Goal: Obtain resource: Download file/media

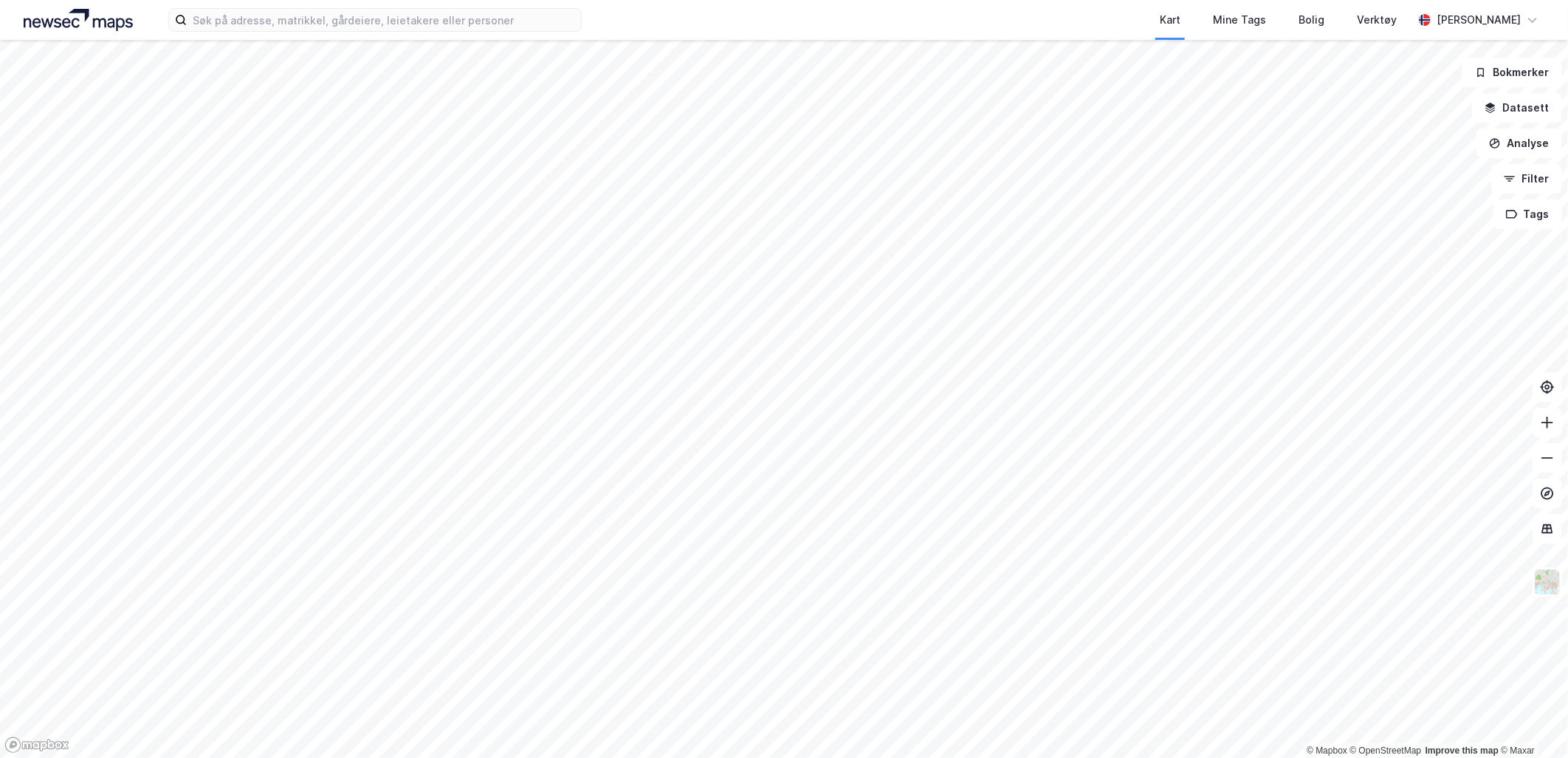
click at [592, 0] on html "Kart Mine Tags Bolig Verktøy [PERSON_NAME] © Mapbox © OpenStreetMap Improve thi…" at bounding box center [784, 379] width 1568 height 758
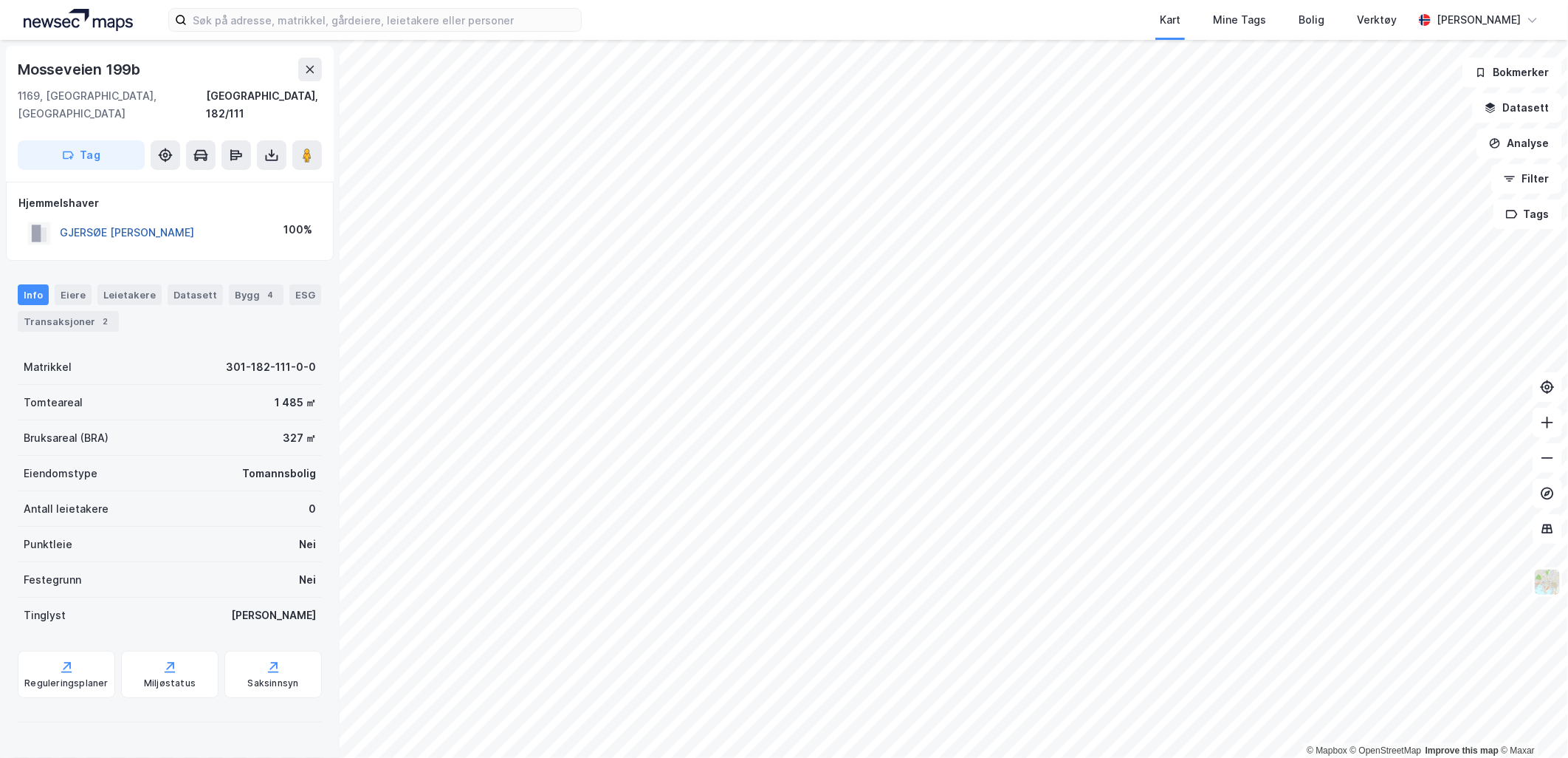
click at [0, 0] on button "GJERSØE [PERSON_NAME]" at bounding box center [0, 0] width 0 height 0
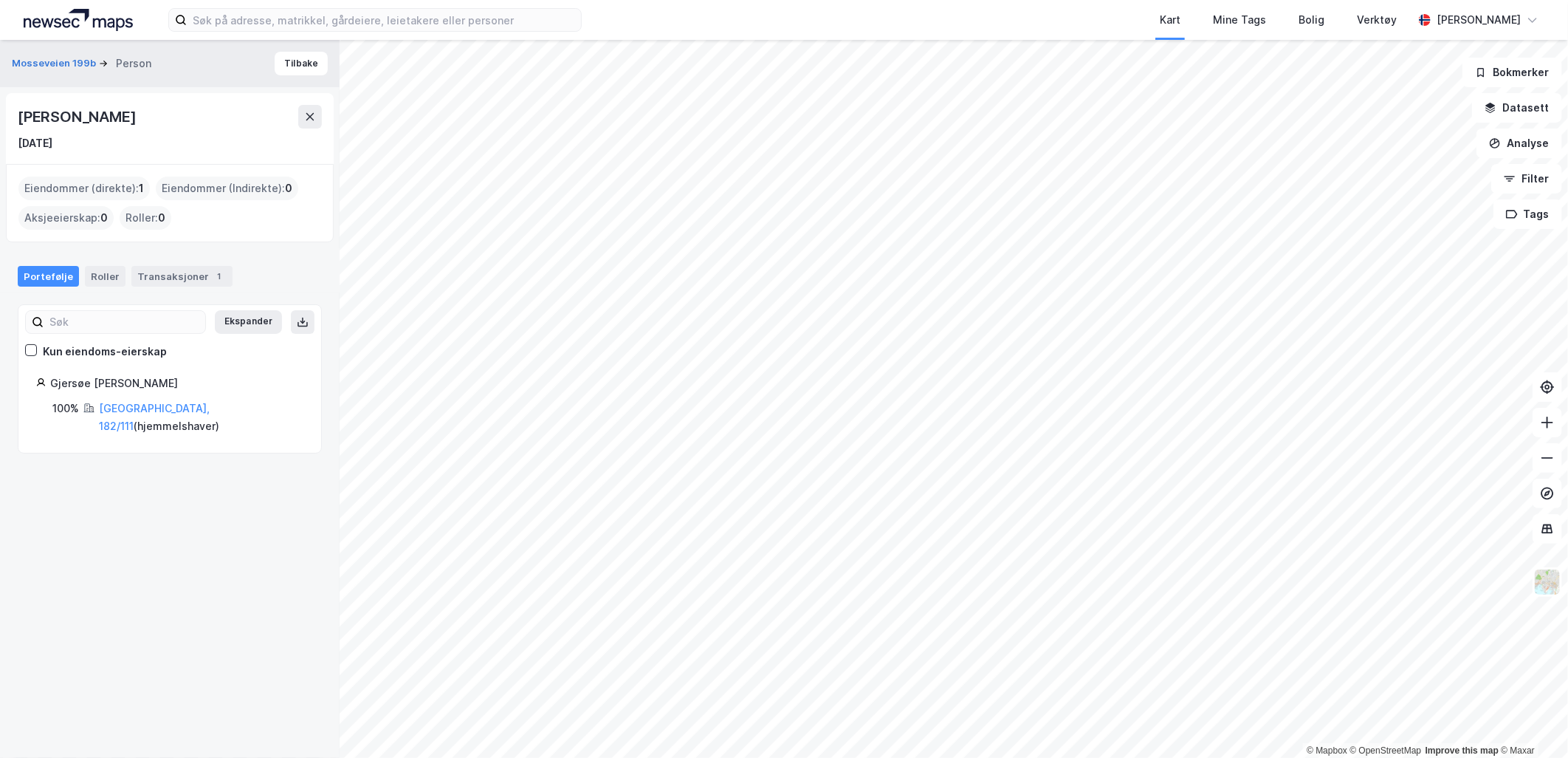
drag, startPoint x: 198, startPoint y: 108, endPoint x: 0, endPoint y: 119, distance: 198.3
click at [0, 119] on div "Mosseveien 199b Person [PERSON_NAME] [DATE] Eiendommer (direkte) : 1 Eiendommer…" at bounding box center [170, 398] width 340 height 718
copy div "[PERSON_NAME]"
click at [76, 381] on div "Gjersøe [PERSON_NAME]" at bounding box center [176, 383] width 253 height 18
click at [150, 377] on div "Gjersøe [PERSON_NAME]" at bounding box center [176, 383] width 253 height 18
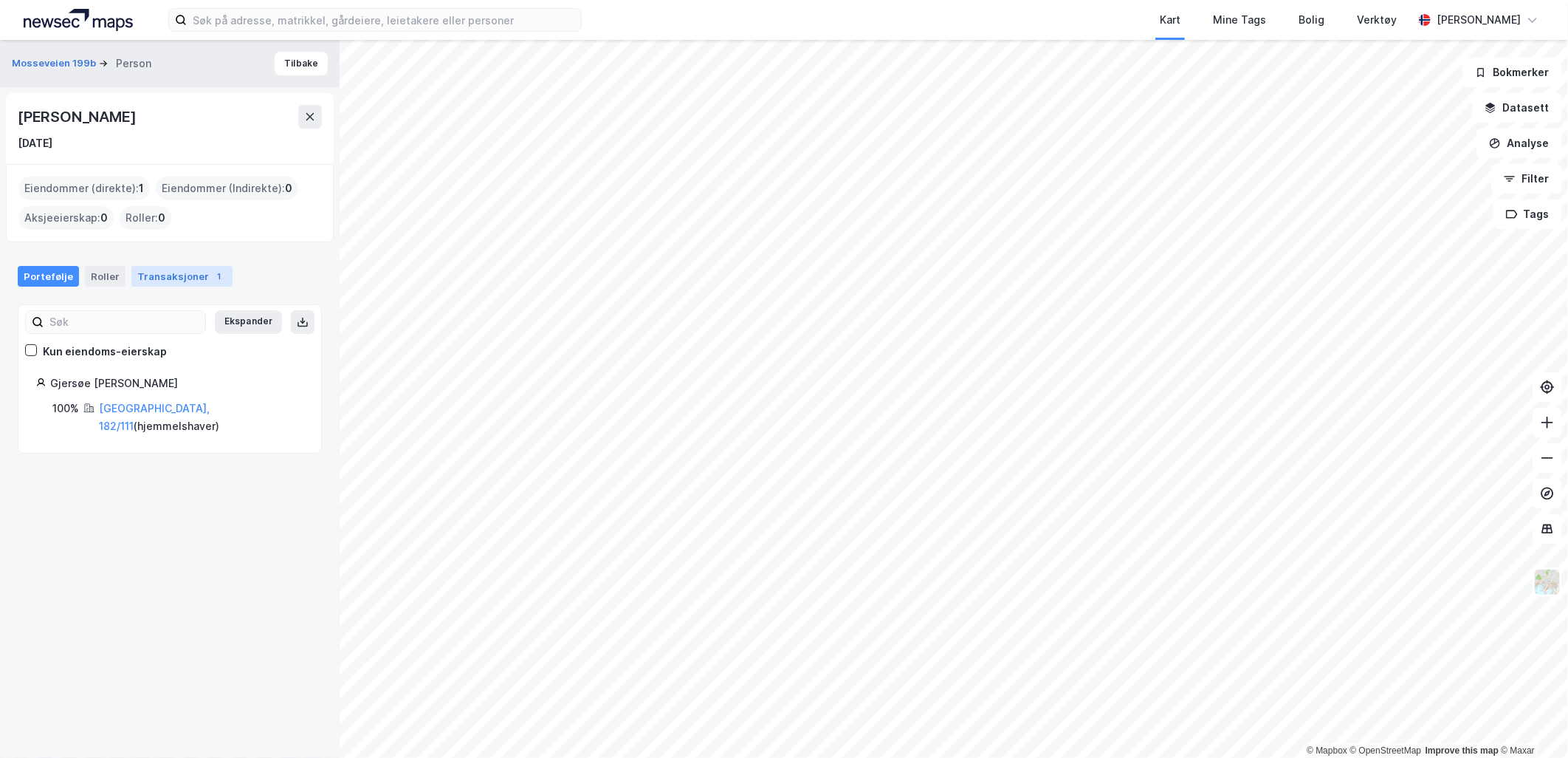
click at [150, 284] on div "Transaksjoner 1" at bounding box center [182, 276] width 101 height 21
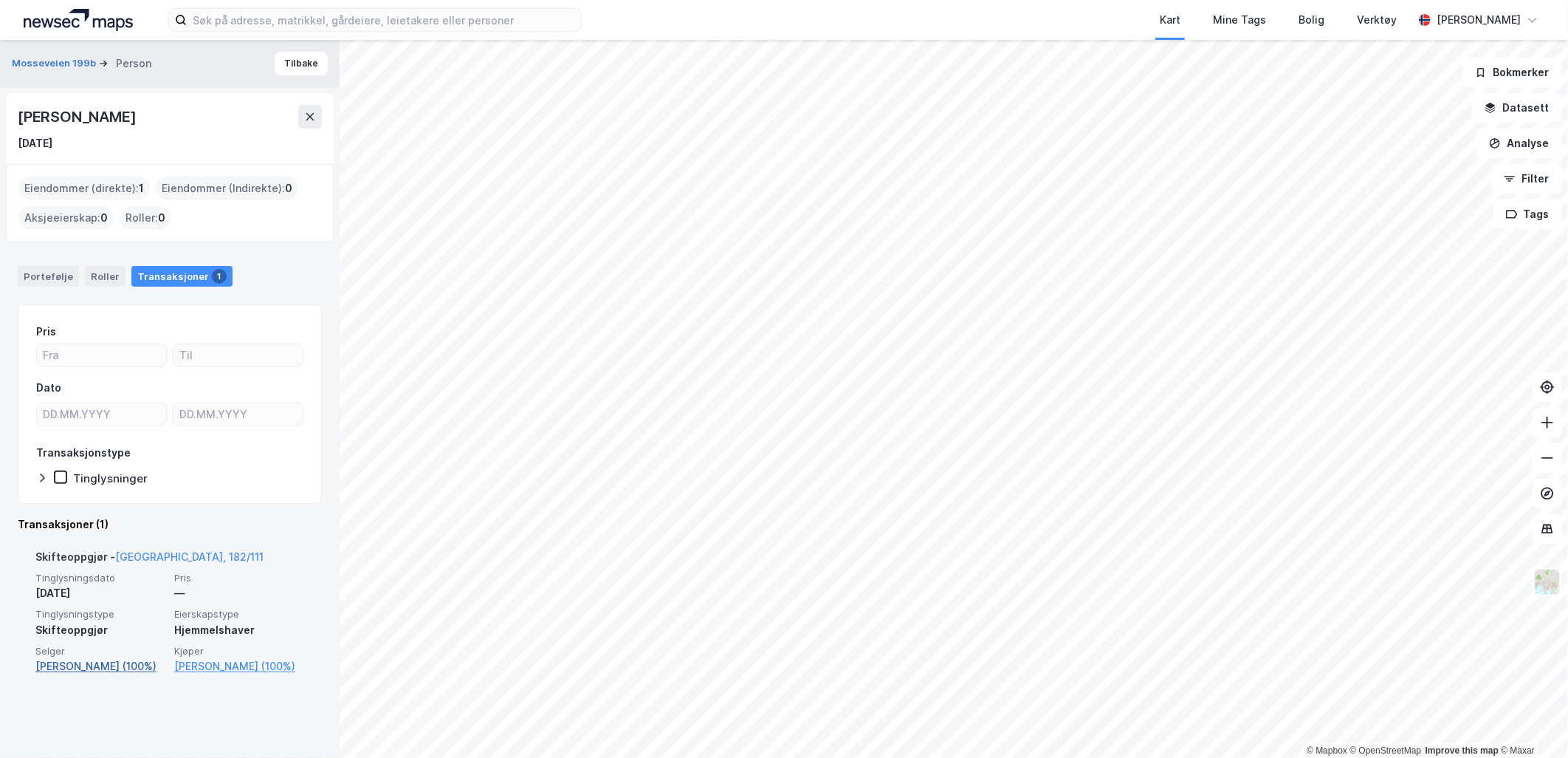
click at [100, 666] on link "[PERSON_NAME] (100%)" at bounding box center [100, 666] width 130 height 18
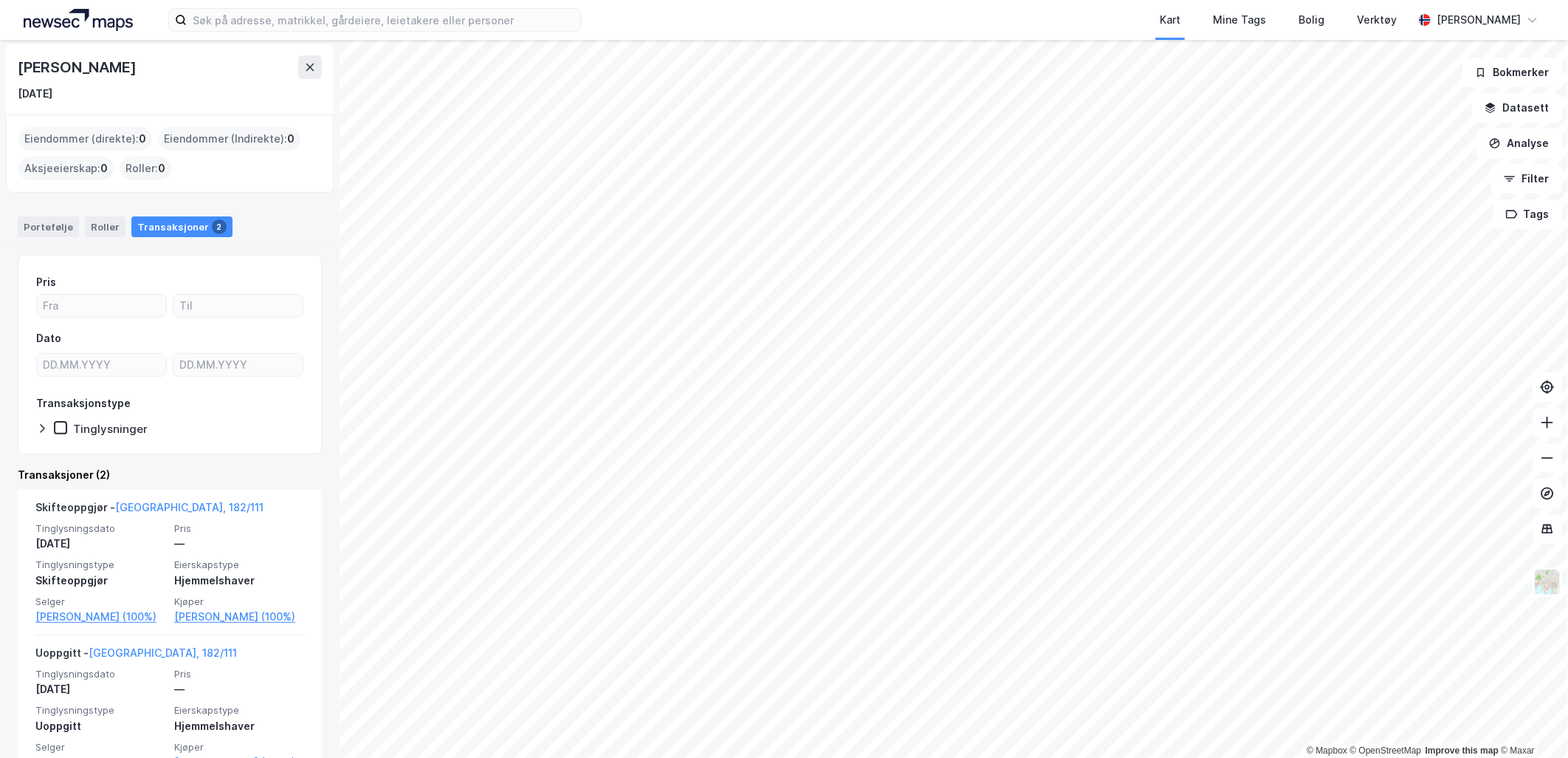
scroll to position [123, 0]
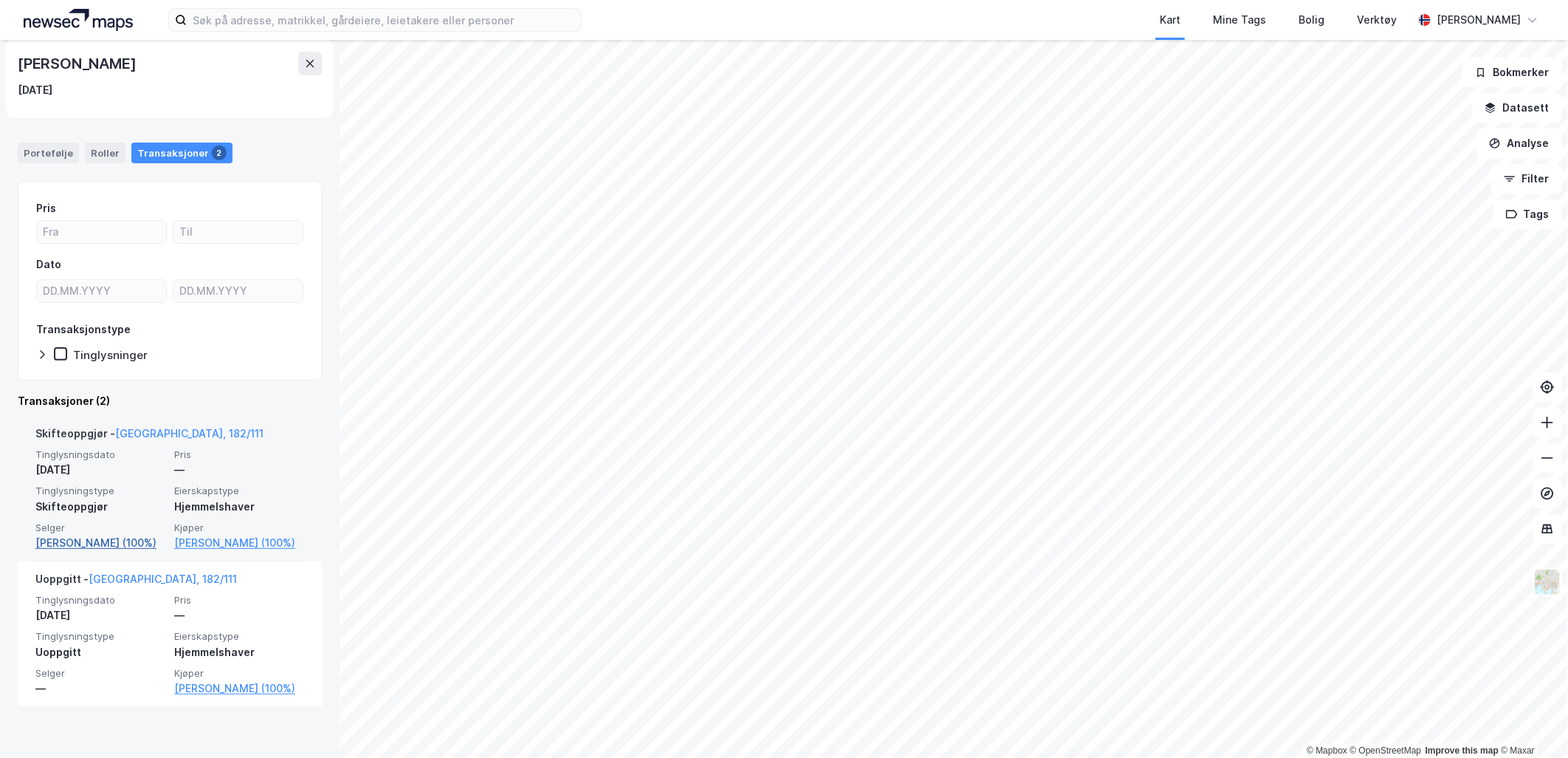
click at [127, 540] on link "[PERSON_NAME] (100%)" at bounding box center [100, 543] width 130 height 18
click at [217, 545] on link "[PERSON_NAME] (100%)" at bounding box center [239, 543] width 130 height 18
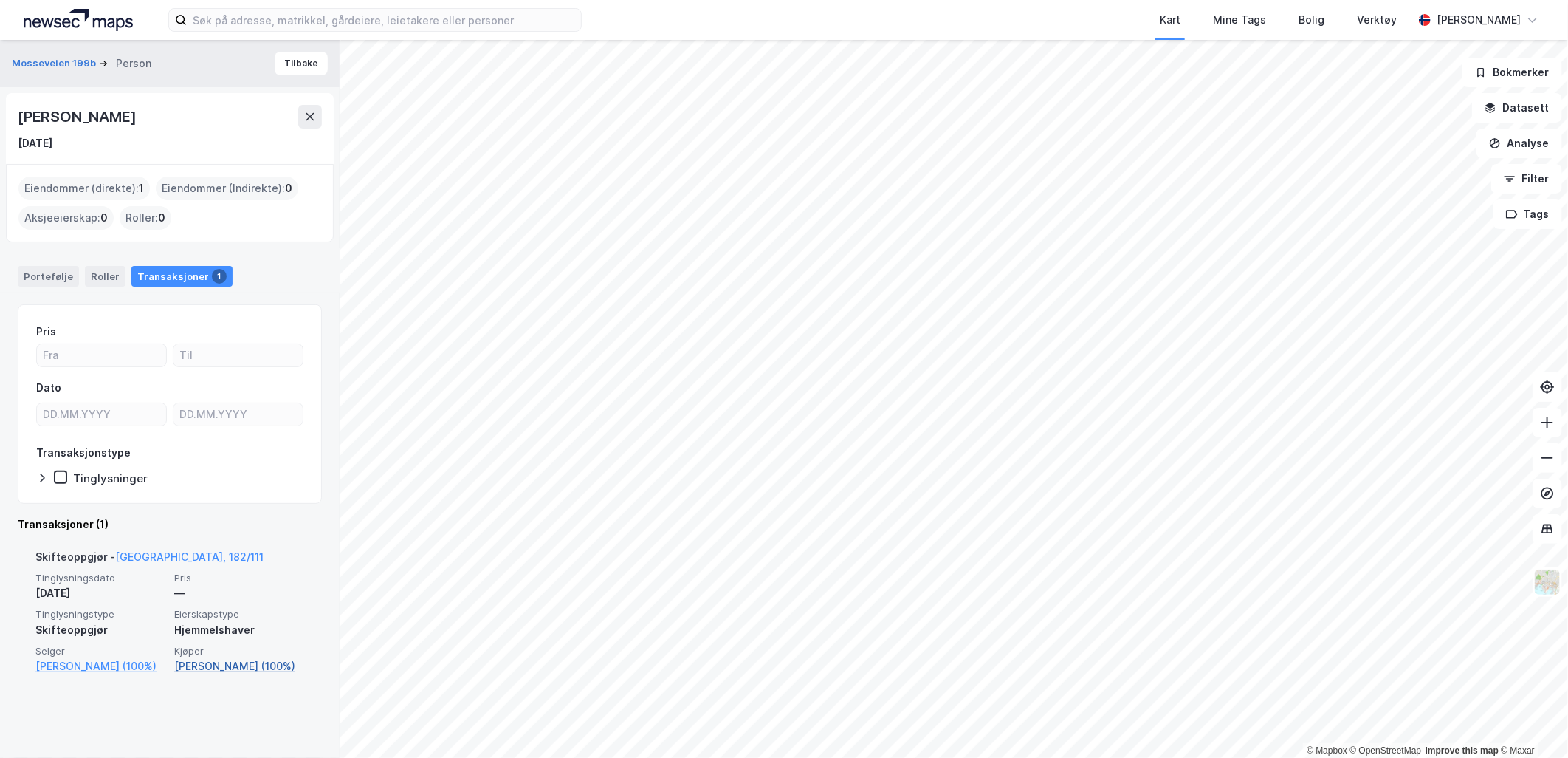
click at [201, 661] on link "[PERSON_NAME] (100%)" at bounding box center [239, 666] width 130 height 18
click at [227, 667] on link "[PERSON_NAME] (100%)" at bounding box center [239, 666] width 130 height 18
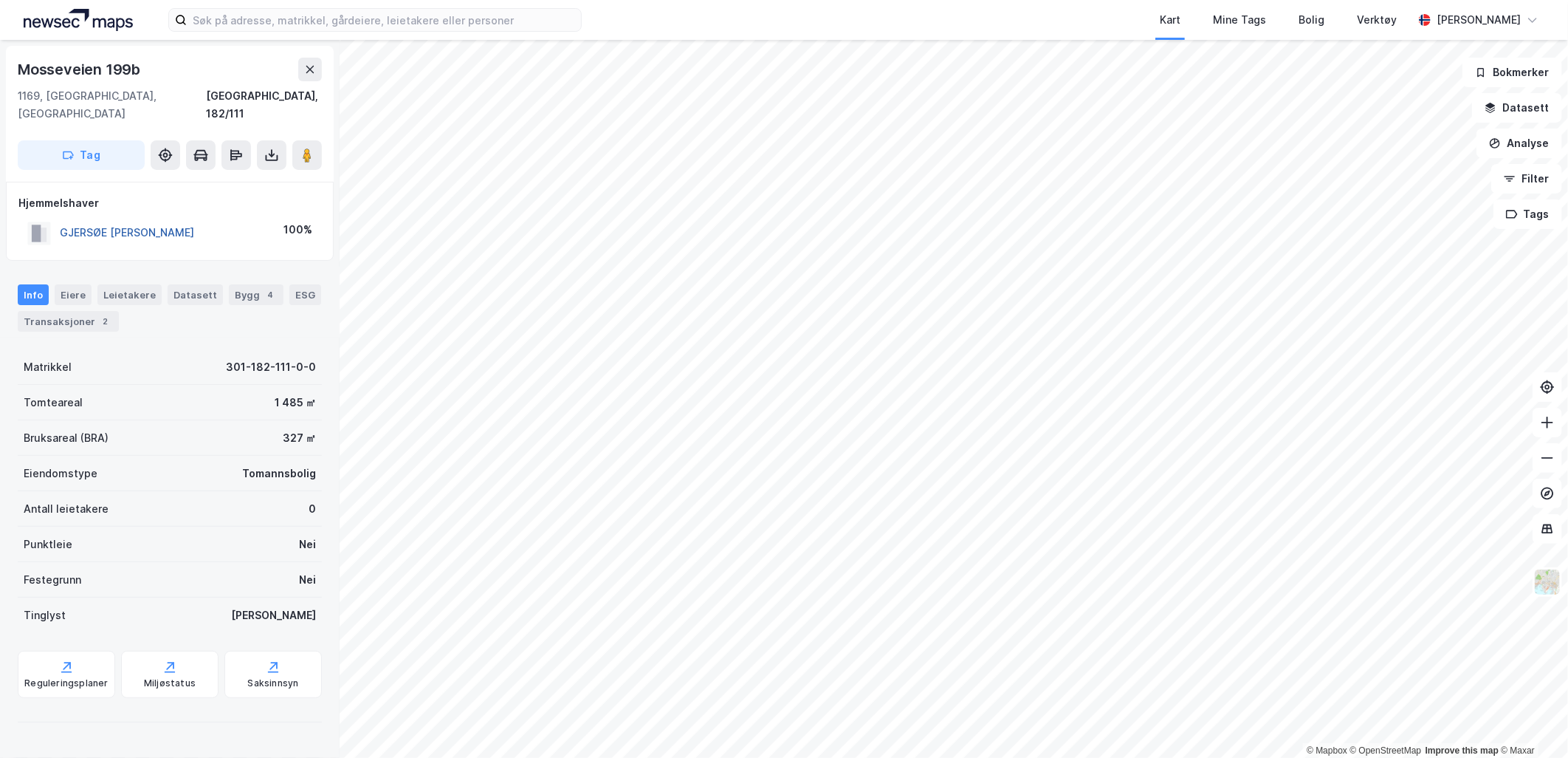
click at [0, 0] on button "GJERSØE [PERSON_NAME]" at bounding box center [0, 0] width 0 height 0
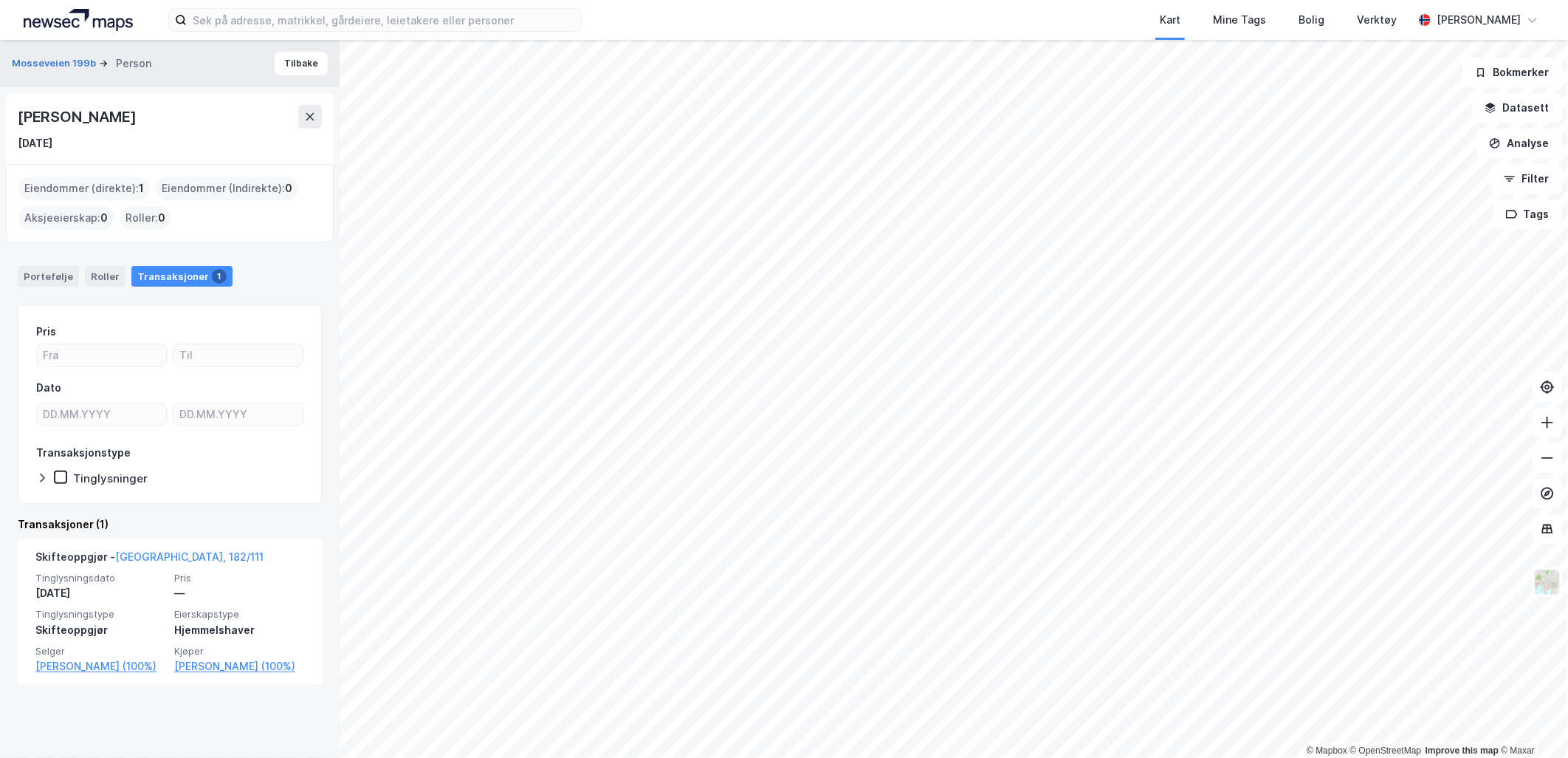
drag, startPoint x: 190, startPoint y: 115, endPoint x: 15, endPoint y: 111, distance: 175.0
click at [15, 111] on div "[PERSON_NAME] [DATE]" at bounding box center [170, 128] width 328 height 71
copy div "[PERSON_NAME]"
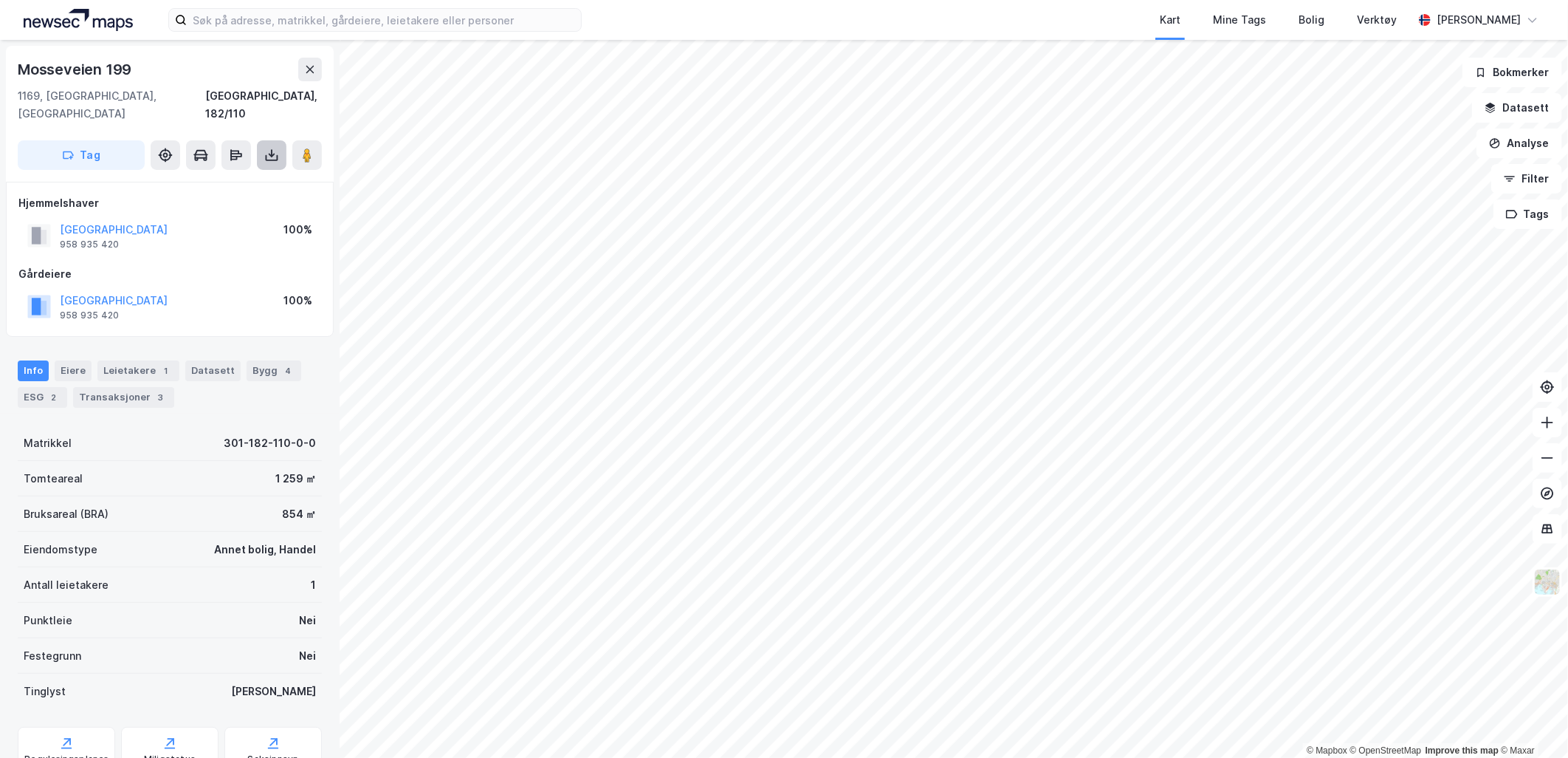
click at [266, 155] on icon at bounding box center [272, 158] width 12 height 6
click at [252, 173] on div "Last ned grunnbok" at bounding box center [208, 185] width 157 height 23
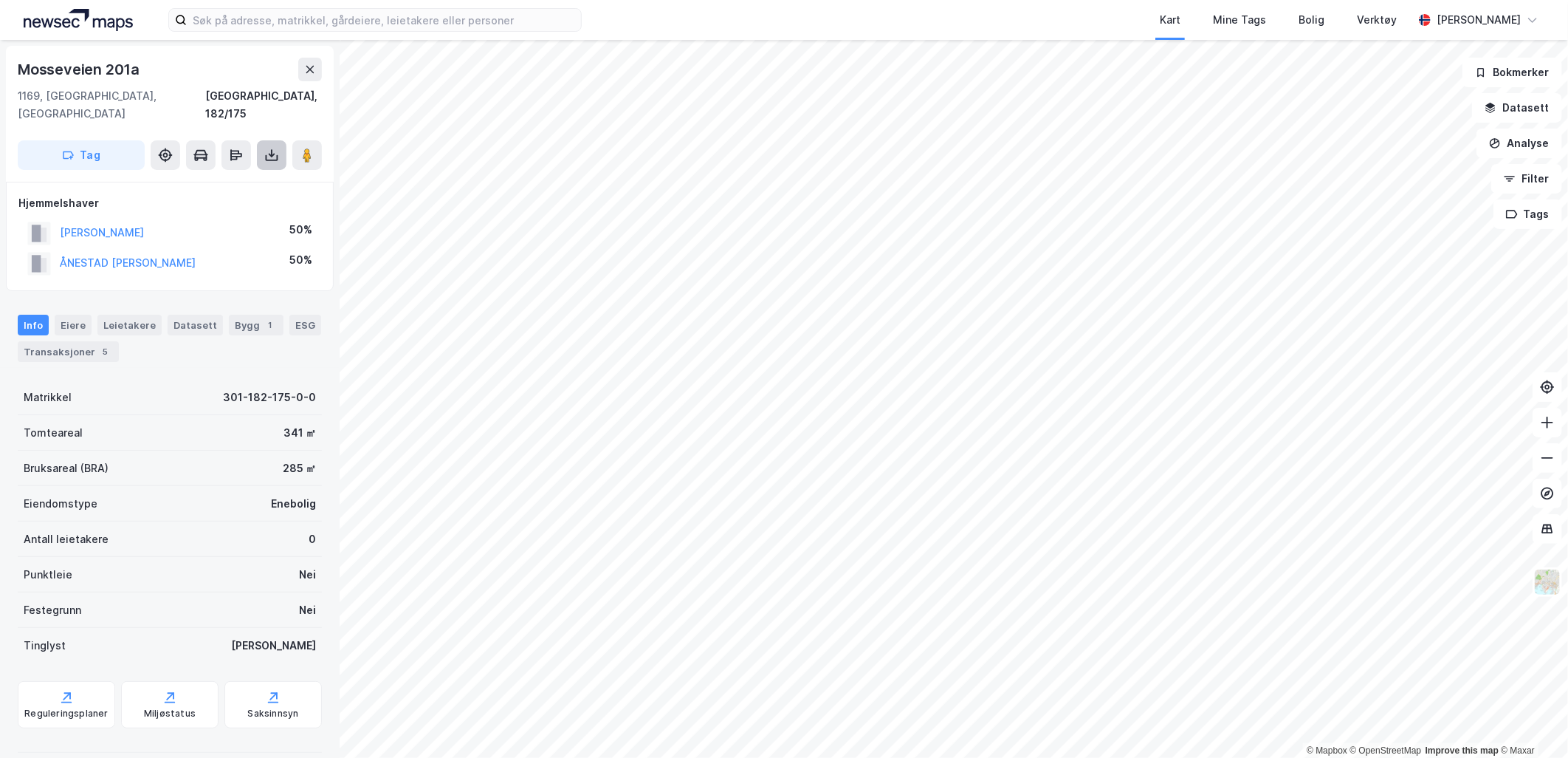
click at [283, 140] on button at bounding box center [272, 155] width 30 height 30
click at [257, 173] on div "Last ned grunnbok" at bounding box center [208, 185] width 157 height 23
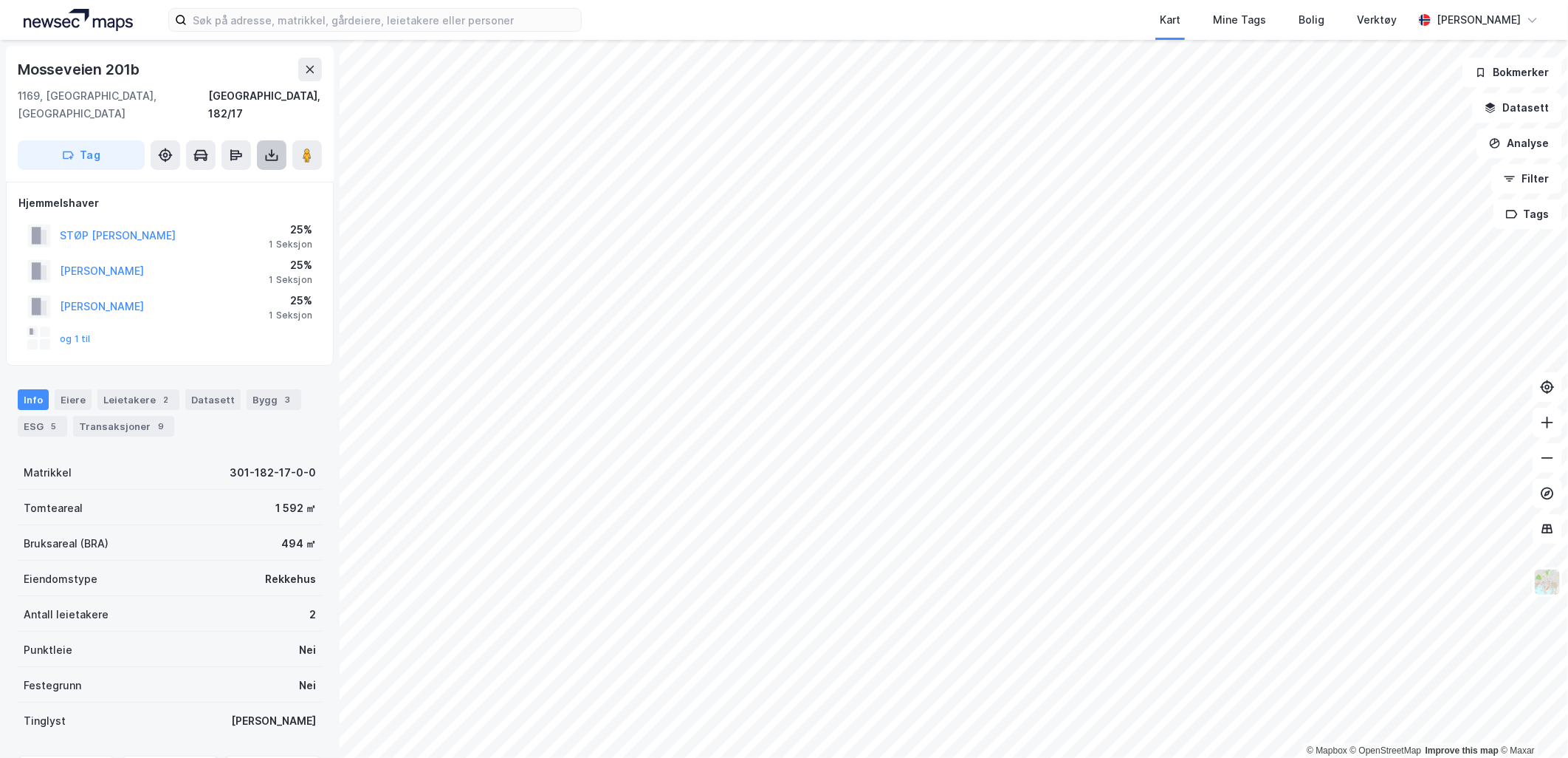
click at [270, 147] on icon at bounding box center [271, 154] width 15 height 15
click at [224, 179] on div "Last ned grunnbok" at bounding box center [199, 184] width 86 height 12
click at [1549, 583] on img at bounding box center [1547, 582] width 28 height 28
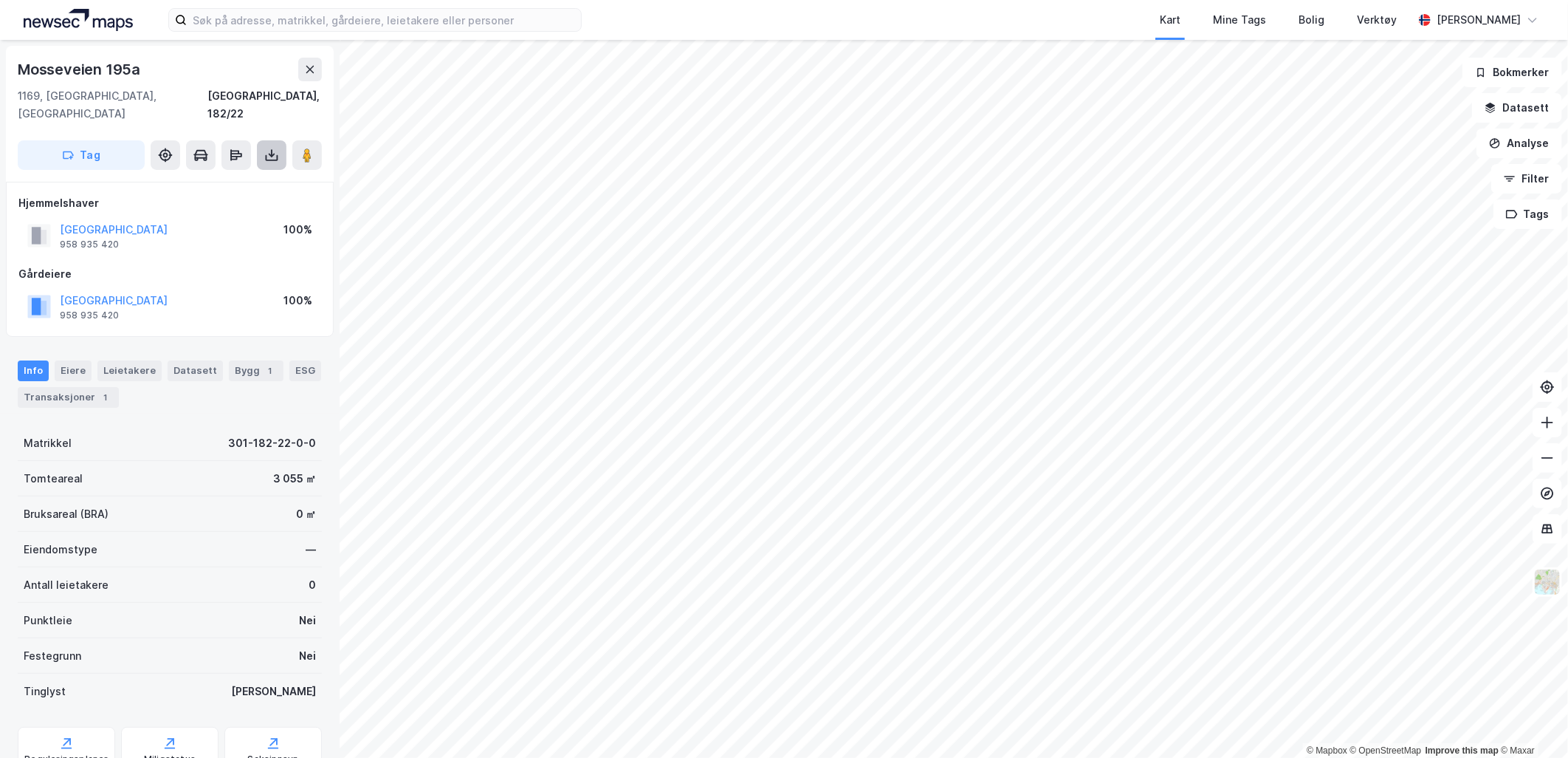
click at [278, 147] on icon at bounding box center [271, 154] width 15 height 15
click at [189, 179] on div "Last ned grunnbok" at bounding box center [199, 184] width 86 height 12
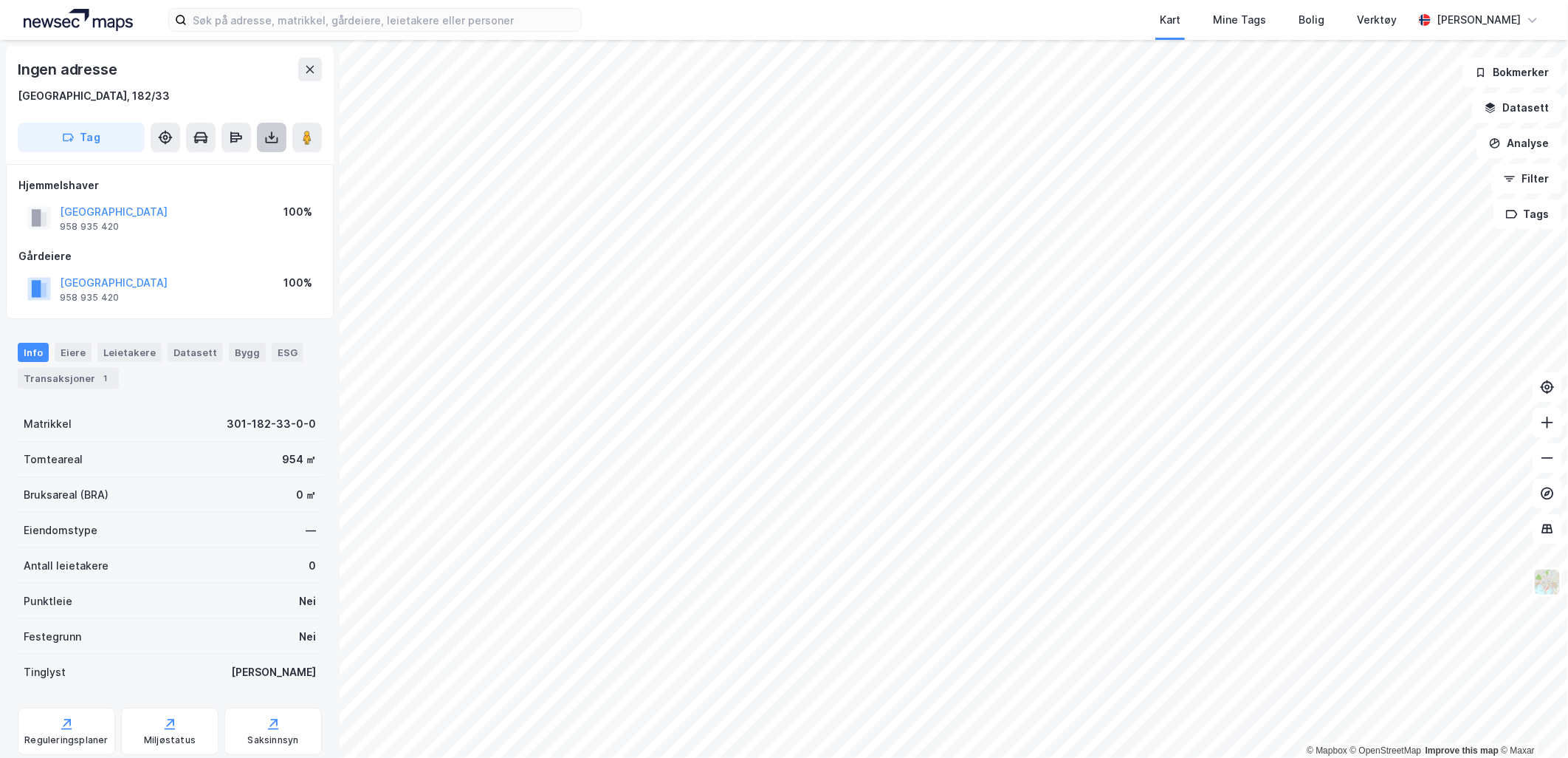
click at [261, 138] on button at bounding box center [272, 137] width 30 height 30
click at [218, 171] on div "Last ned grunnbok" at bounding box center [199, 166] width 86 height 12
